Goal: Task Accomplishment & Management: Manage account settings

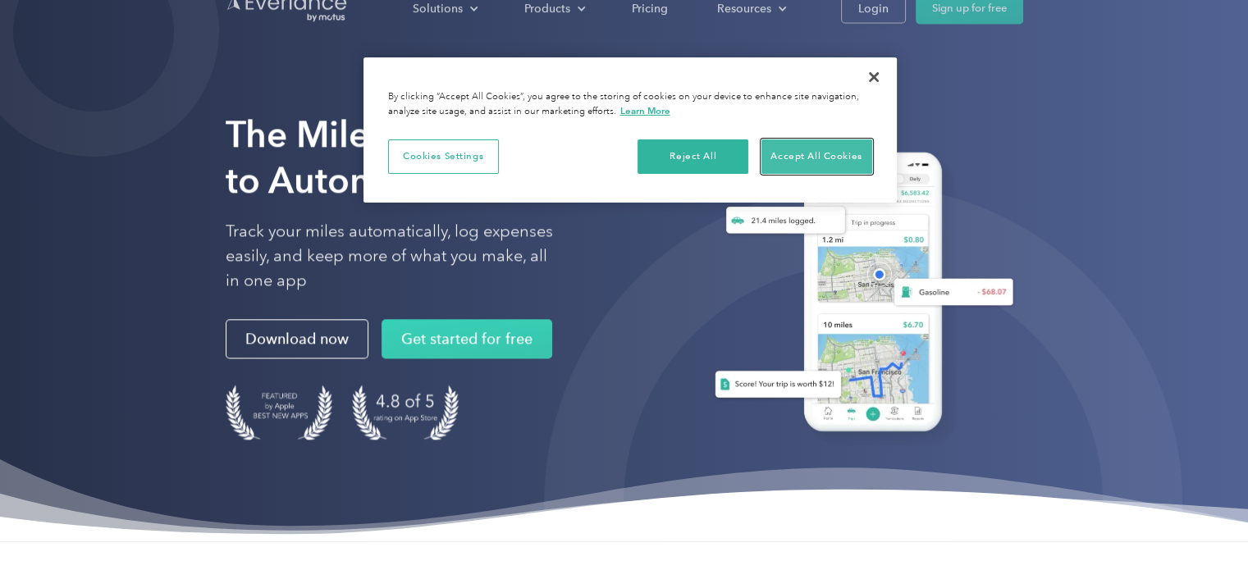
click at [791, 159] on button "Accept All Cookies" at bounding box center [817, 157] width 111 height 34
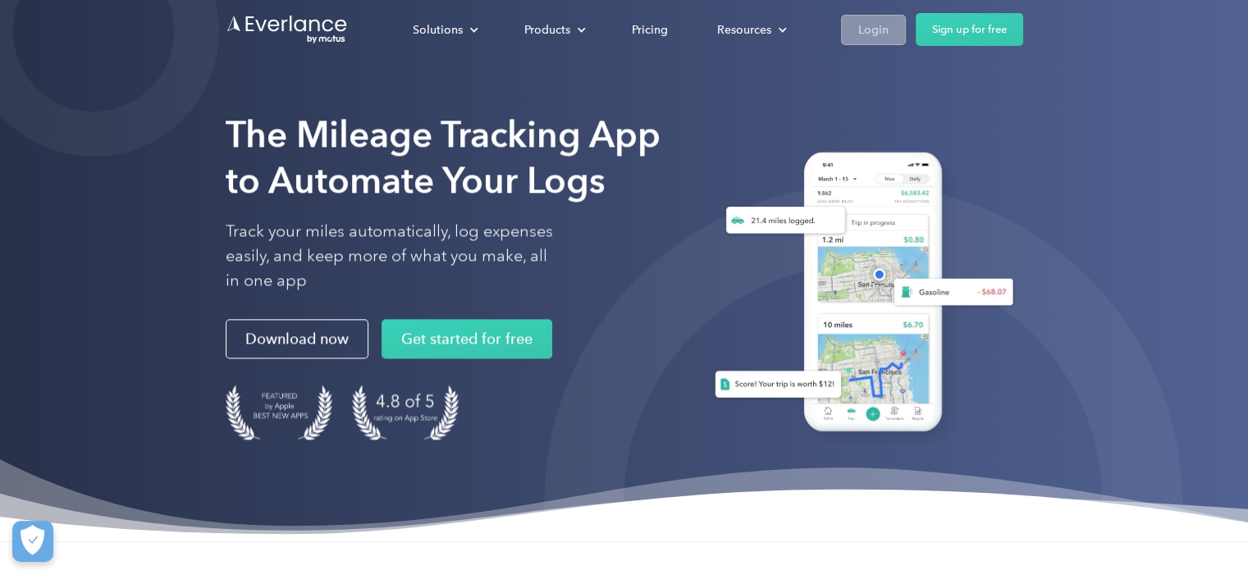
click at [888, 34] on link "Login" at bounding box center [873, 30] width 65 height 30
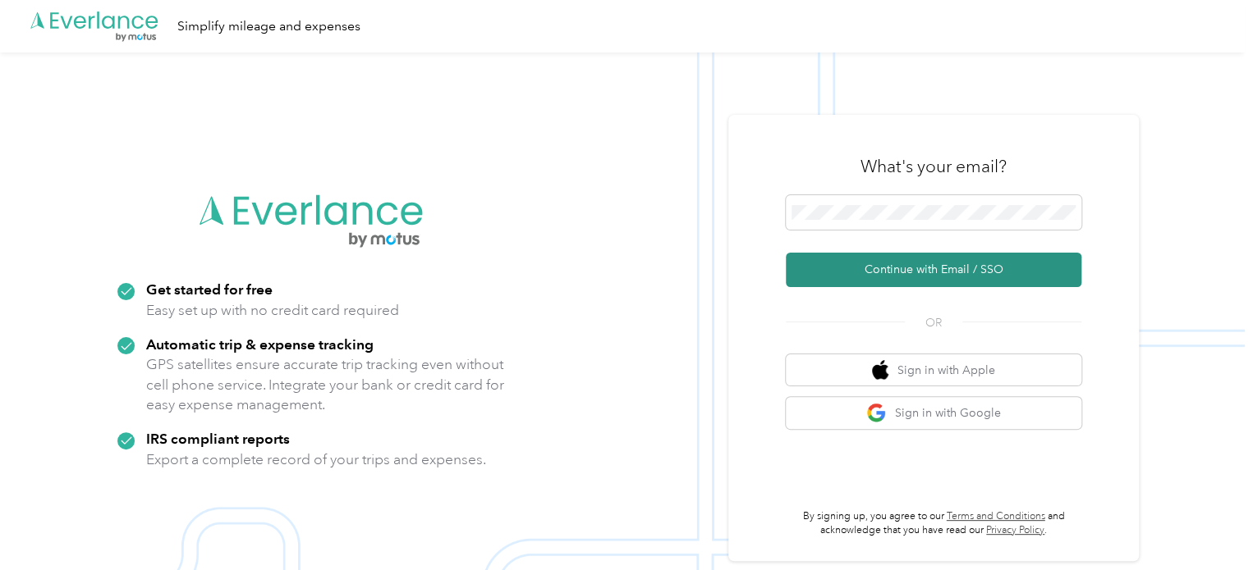
click at [1001, 275] on button "Continue with Email / SSO" at bounding box center [933, 270] width 295 height 34
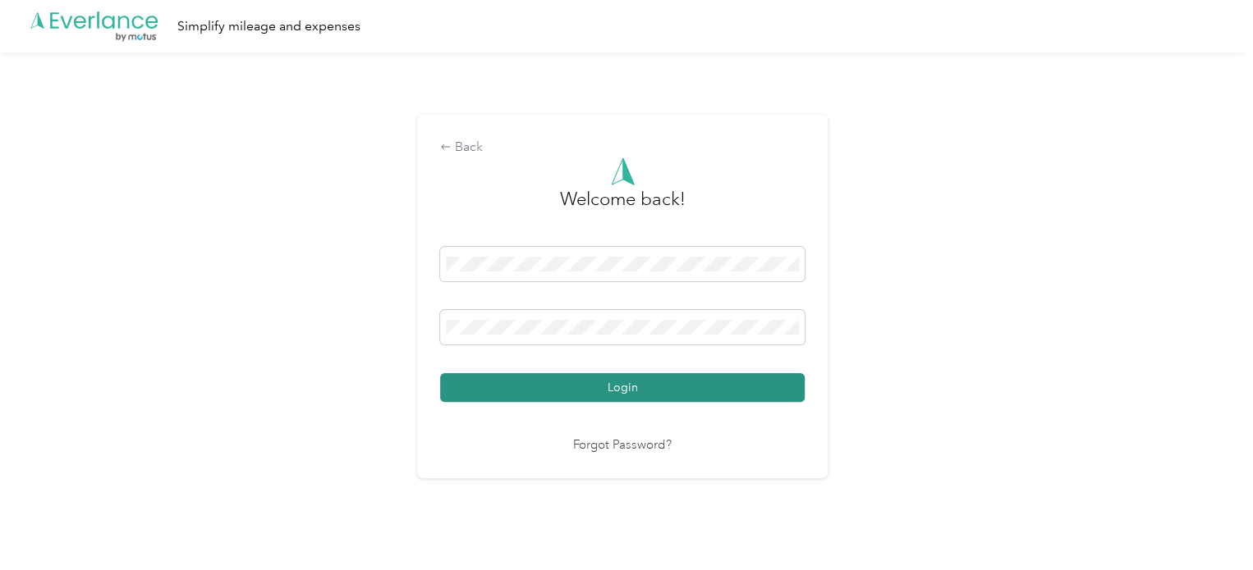
click at [604, 394] on button "Login" at bounding box center [622, 387] width 364 height 29
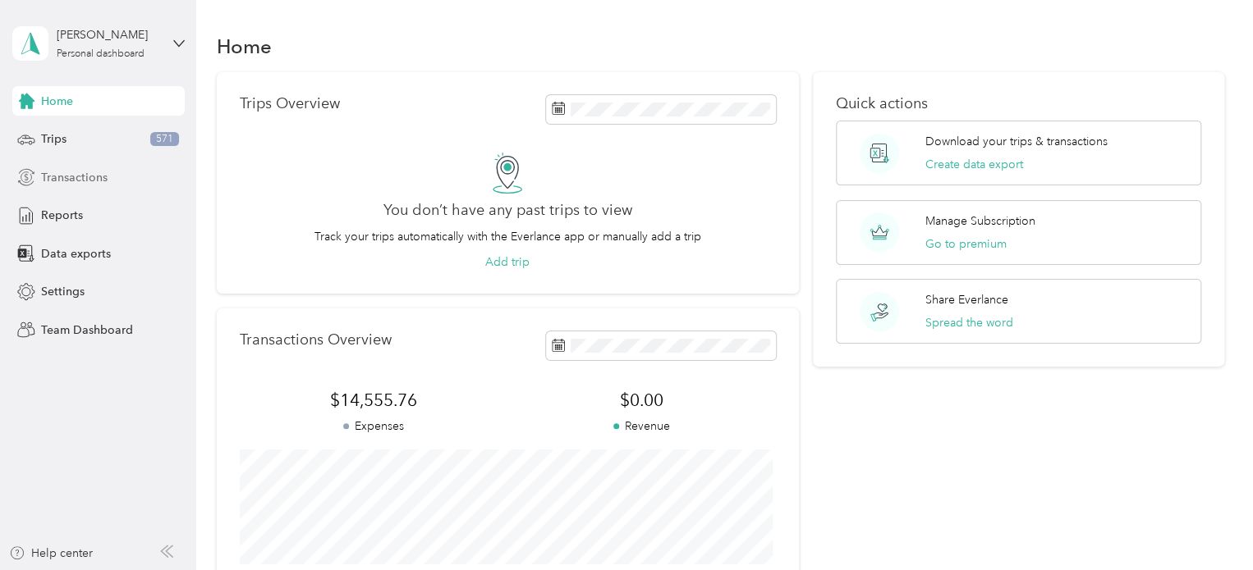
click at [104, 172] on span "Transactions" at bounding box center [74, 177] width 66 height 17
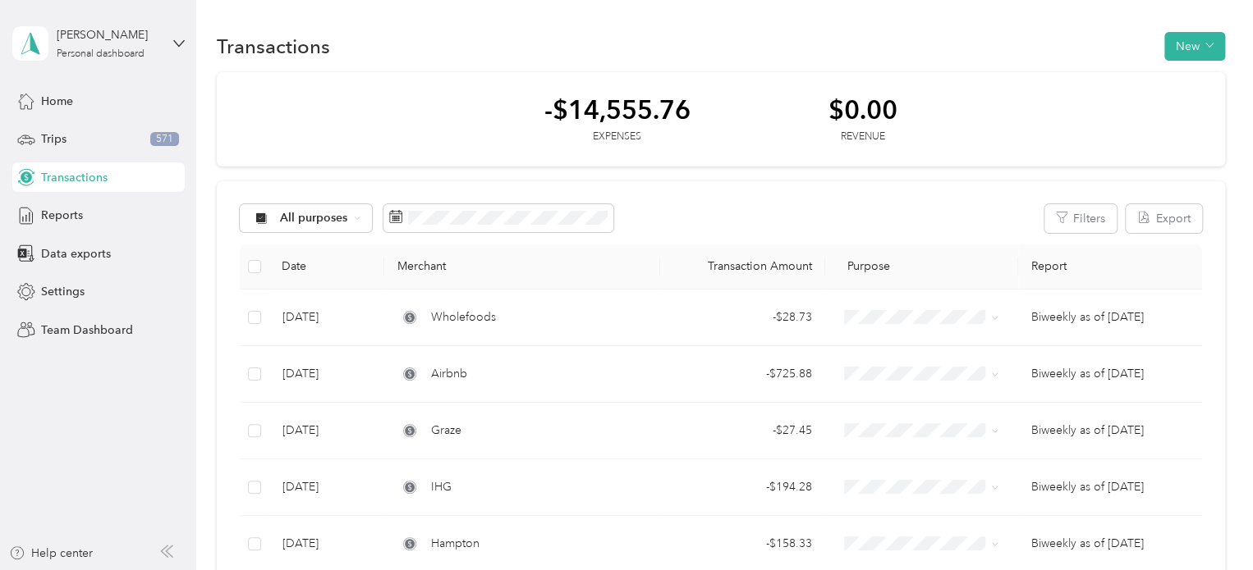
click at [456, 38] on div "Transactions New" at bounding box center [721, 46] width 1008 height 34
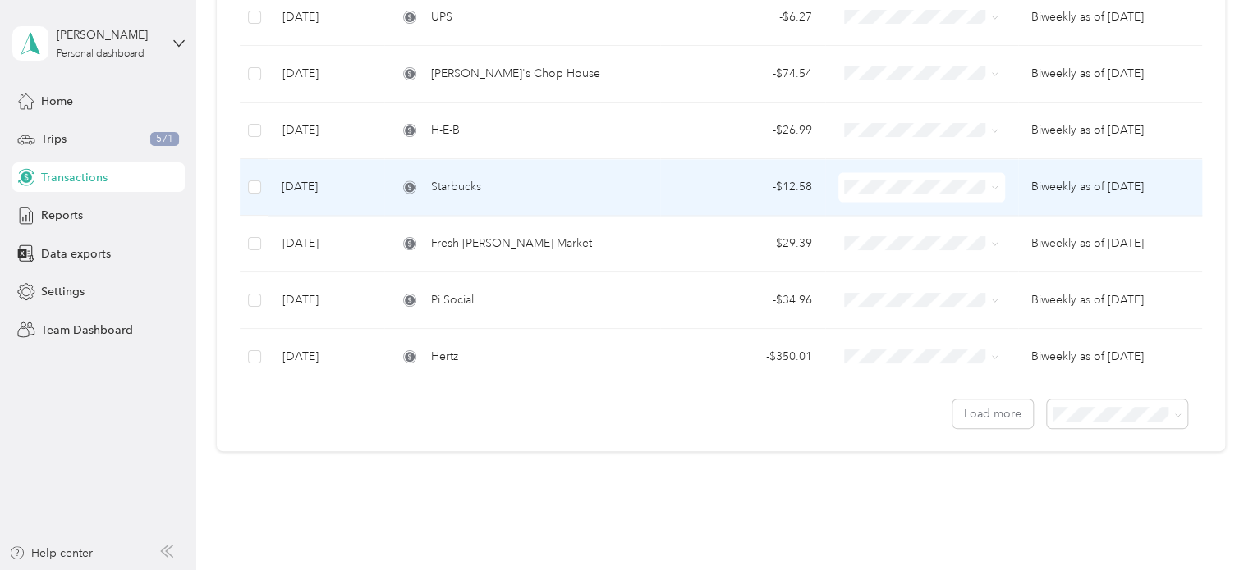
scroll to position [1323, 0]
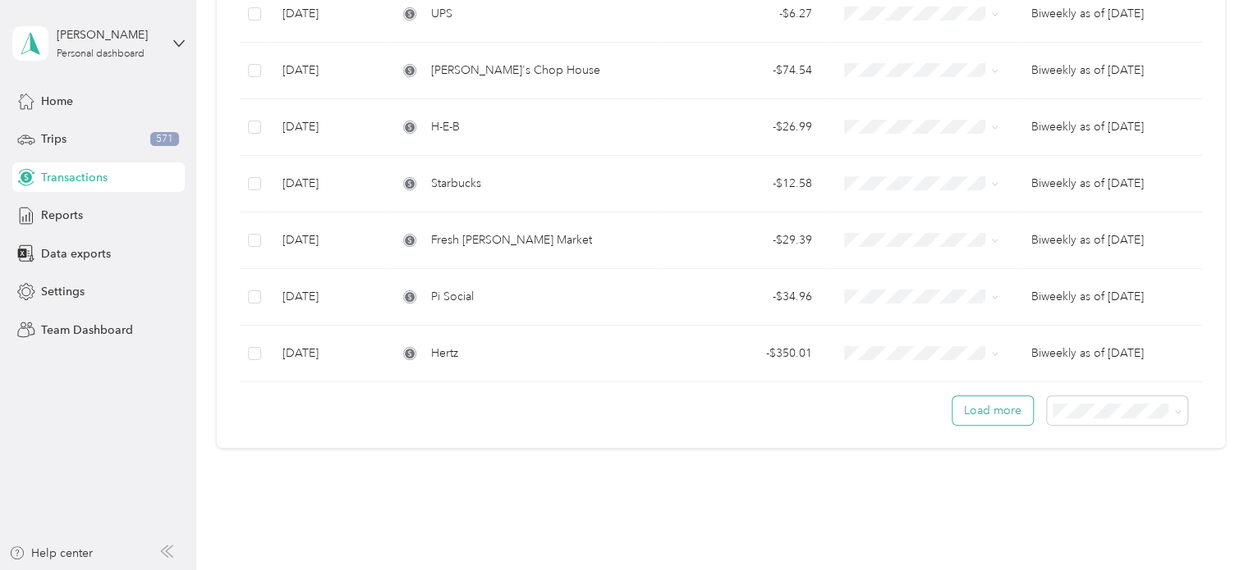
click at [994, 411] on button "Load more" at bounding box center [992, 410] width 80 height 29
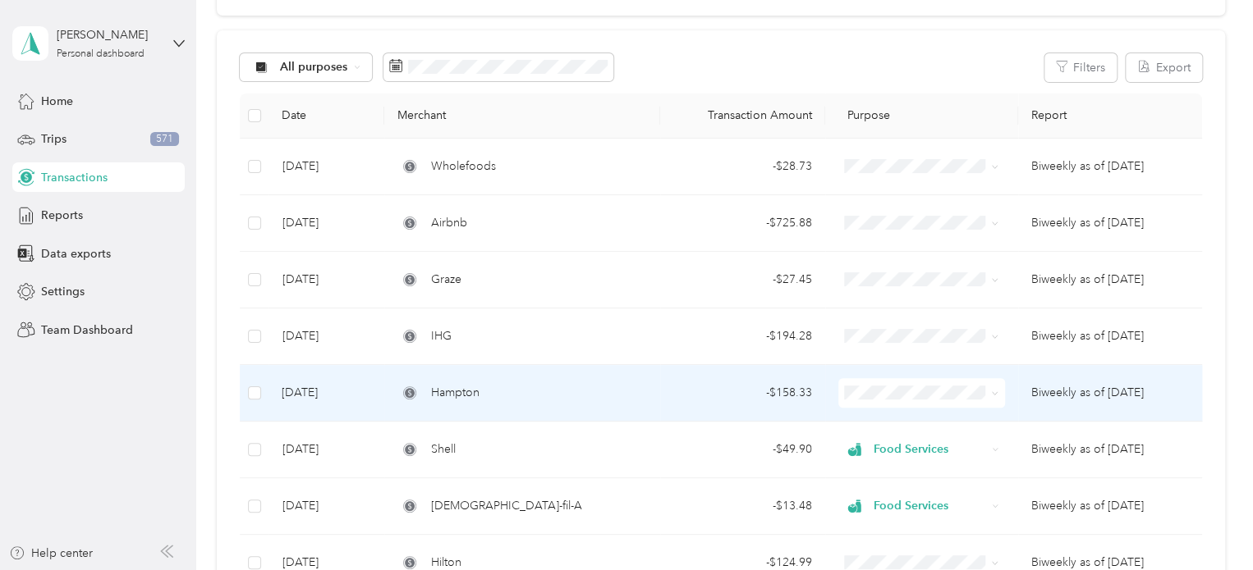
scroll to position [148, 0]
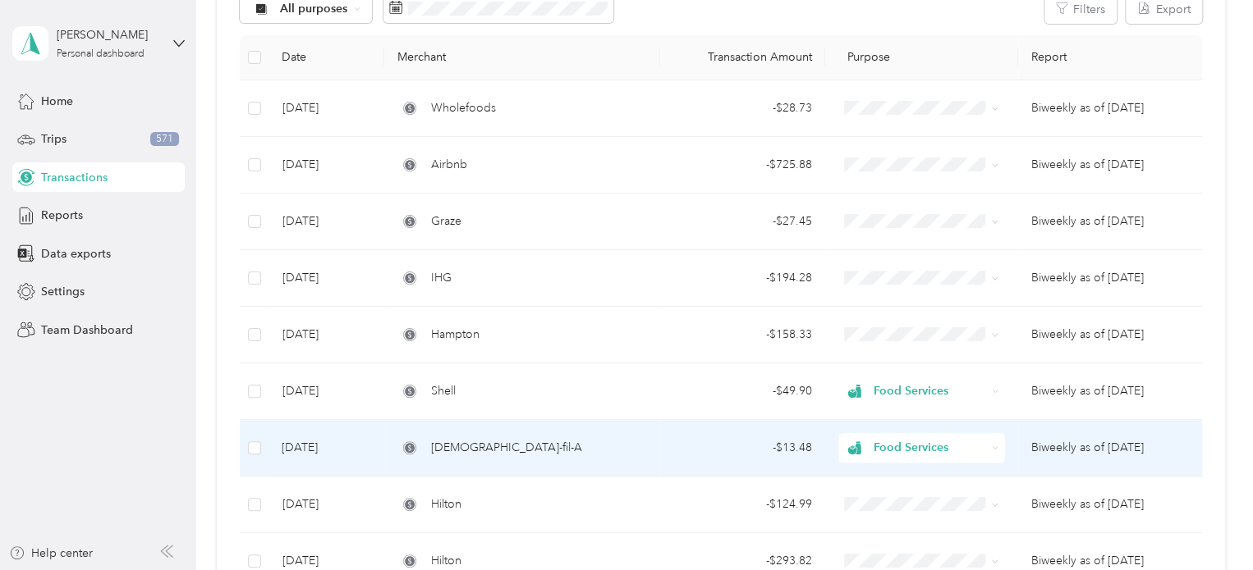
scroll to position [208, 0]
